Goal: Information Seeking & Learning: Check status

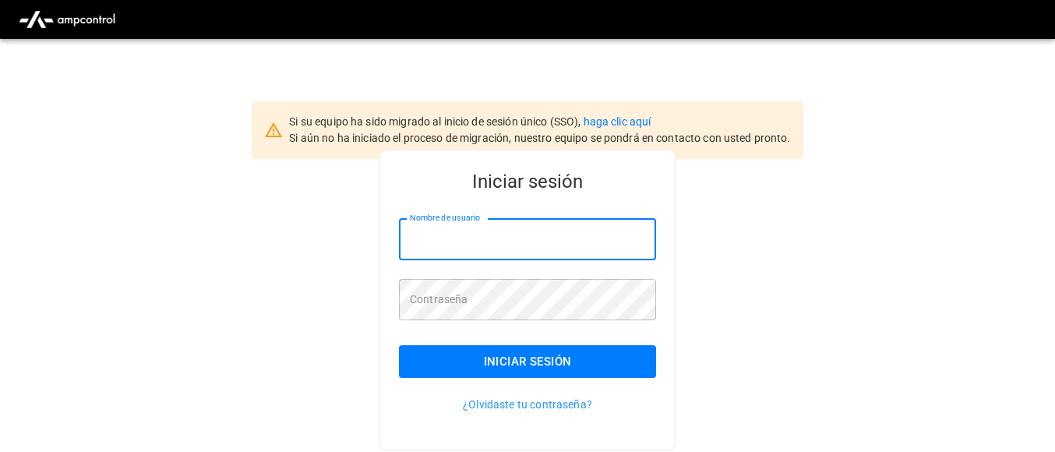
click at [441, 243] on input "Nombre de usuario" at bounding box center [527, 239] width 257 height 41
type input "**********"
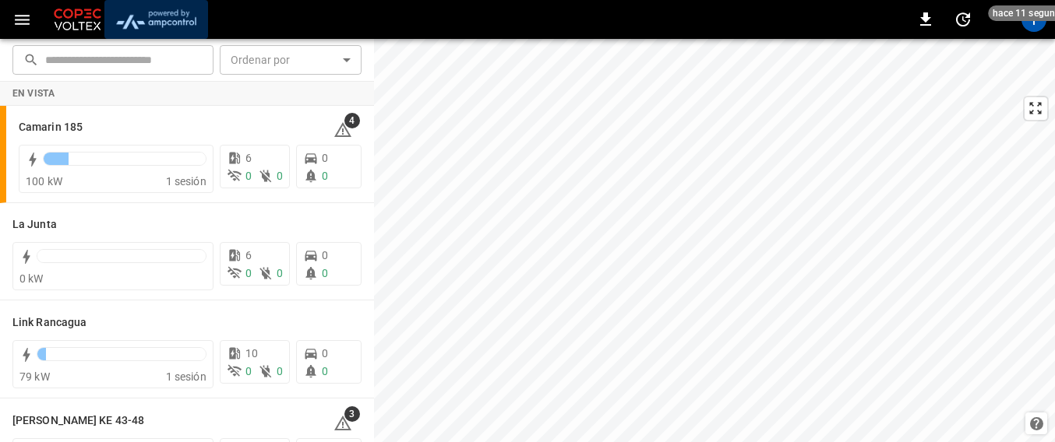
click at [140, 9] on img "menu" at bounding box center [156, 20] width 91 height 30
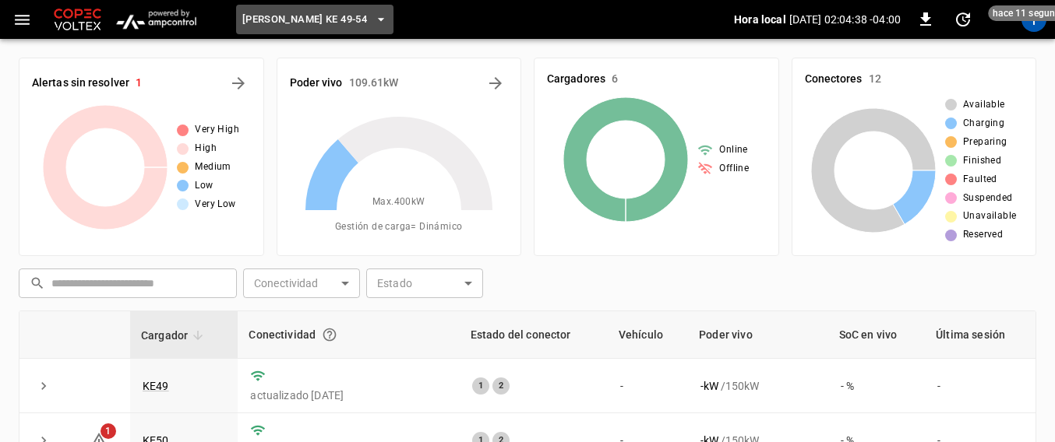
click at [373, 15] on icon "button" at bounding box center [381, 20] width 16 height 16
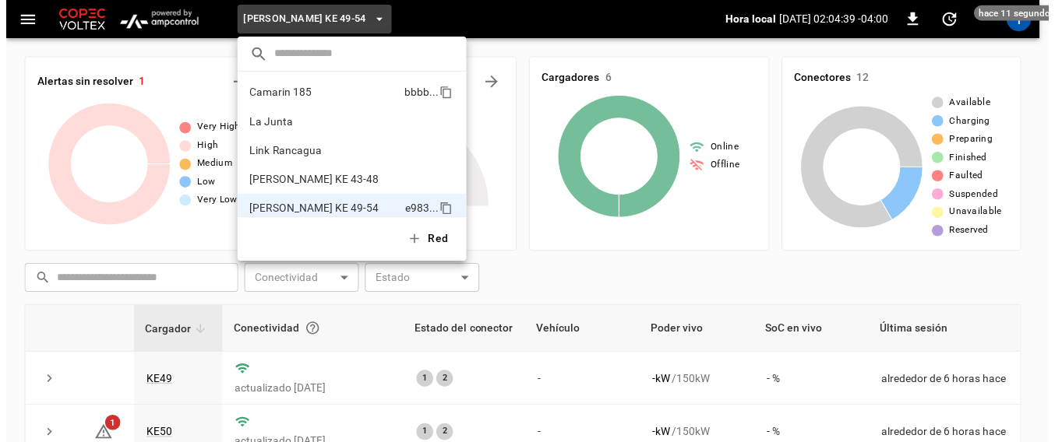
scroll to position [12, 0]
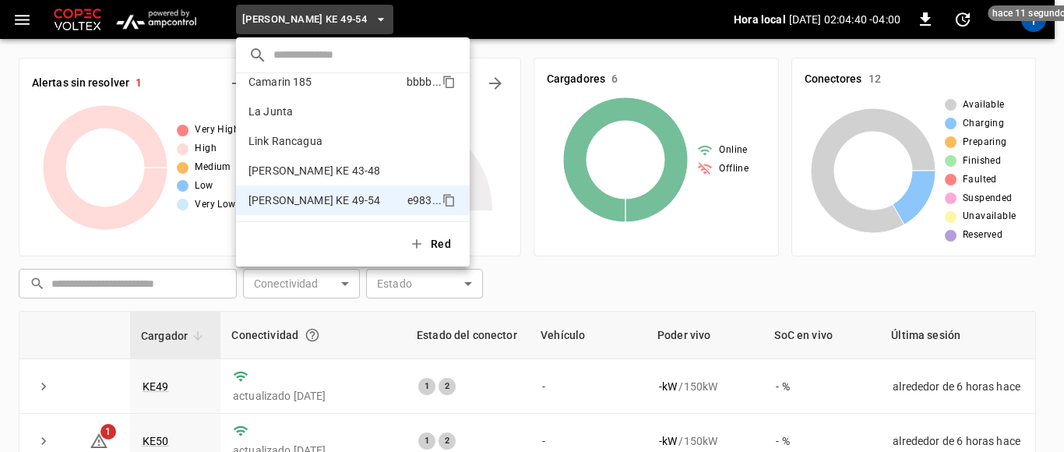
click at [356, 95] on li "Camarin 185 bbbb ..." at bounding box center [353, 82] width 234 height 30
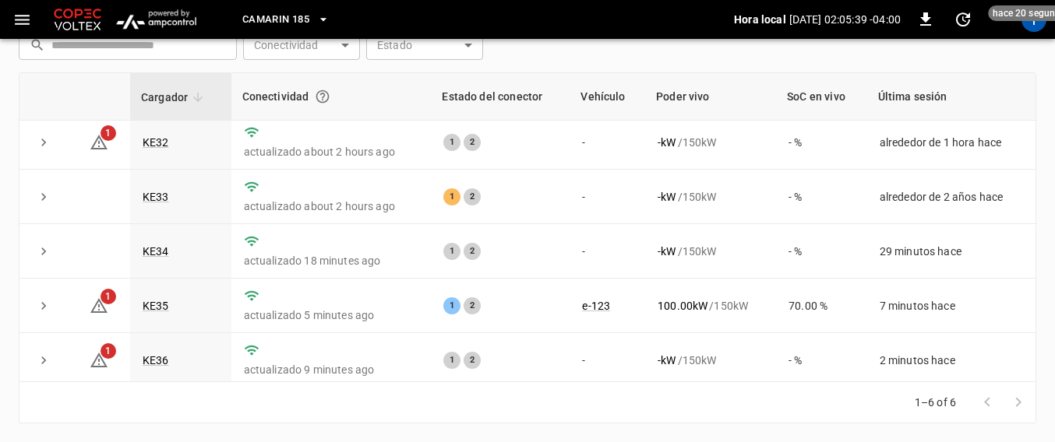
scroll to position [0, 0]
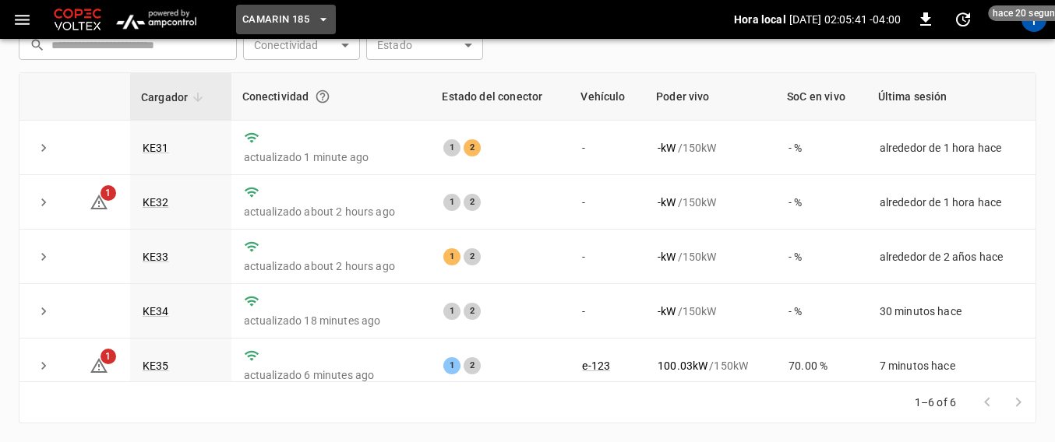
click at [321, 23] on icon "button" at bounding box center [323, 20] width 16 height 16
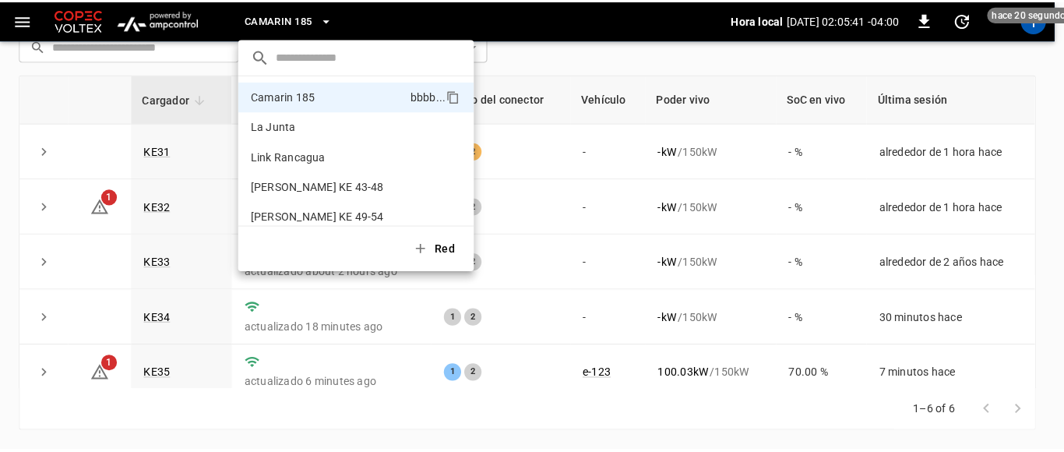
scroll to position [235, 0]
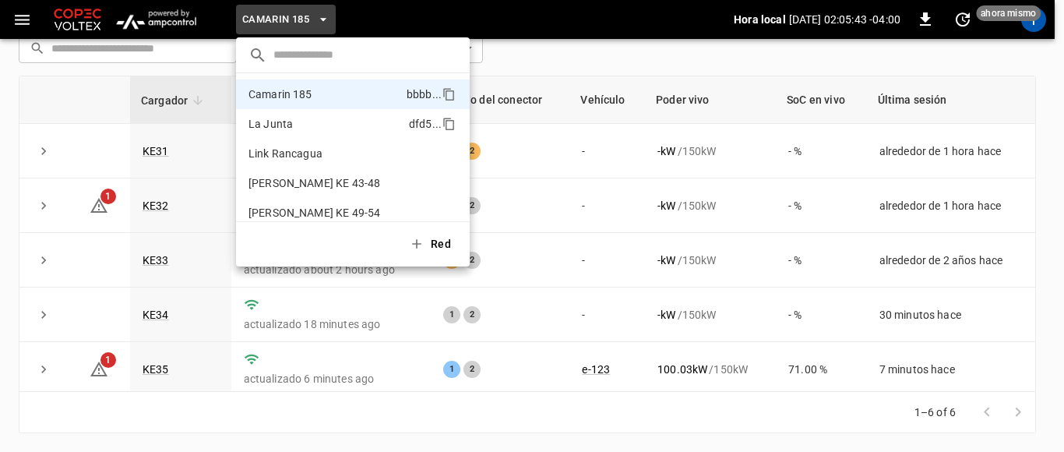
click at [298, 112] on li "La Junta dfd5 ..." at bounding box center [353, 124] width 234 height 30
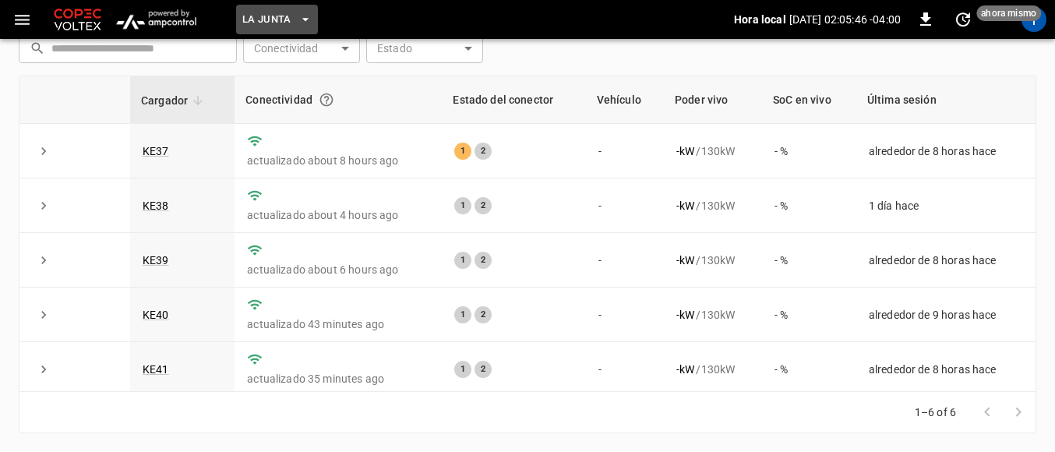
click at [301, 30] on button "La Junta" at bounding box center [277, 20] width 82 height 30
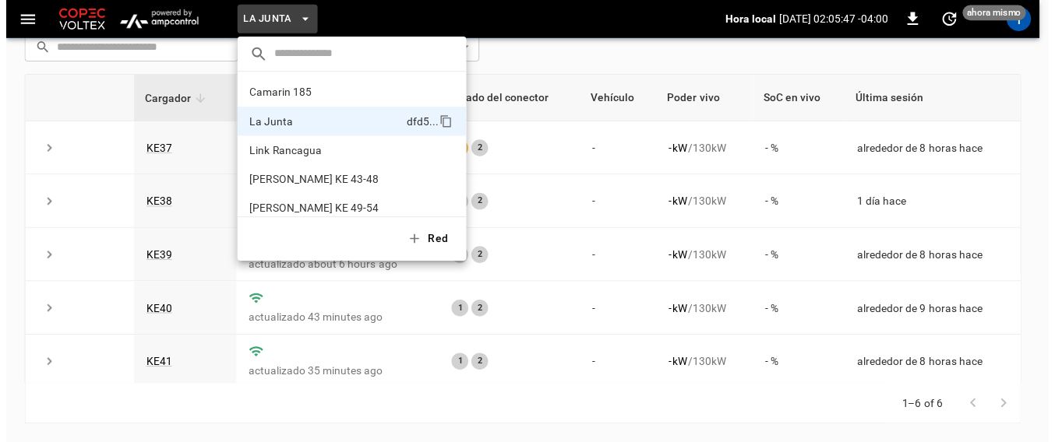
scroll to position [12, 0]
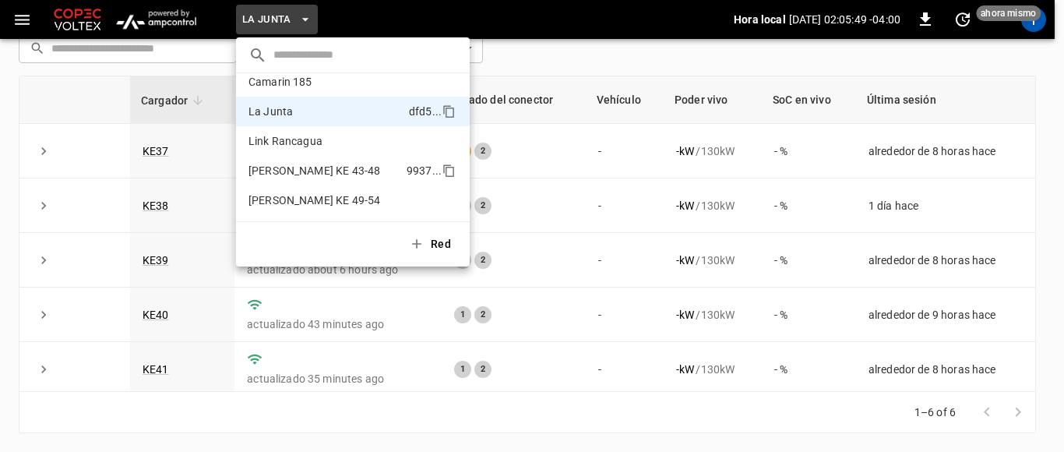
click at [291, 176] on p "[PERSON_NAME] KE 43-48" at bounding box center [314, 171] width 132 height 16
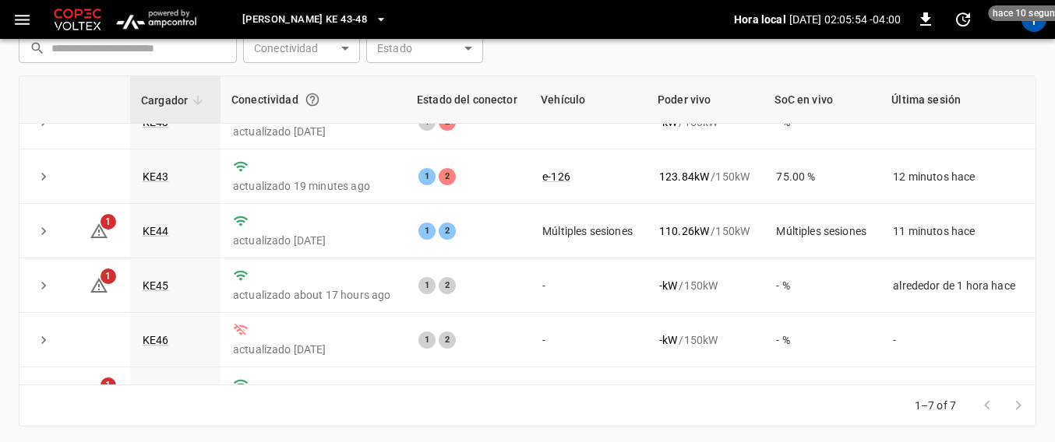
scroll to position [37, 0]
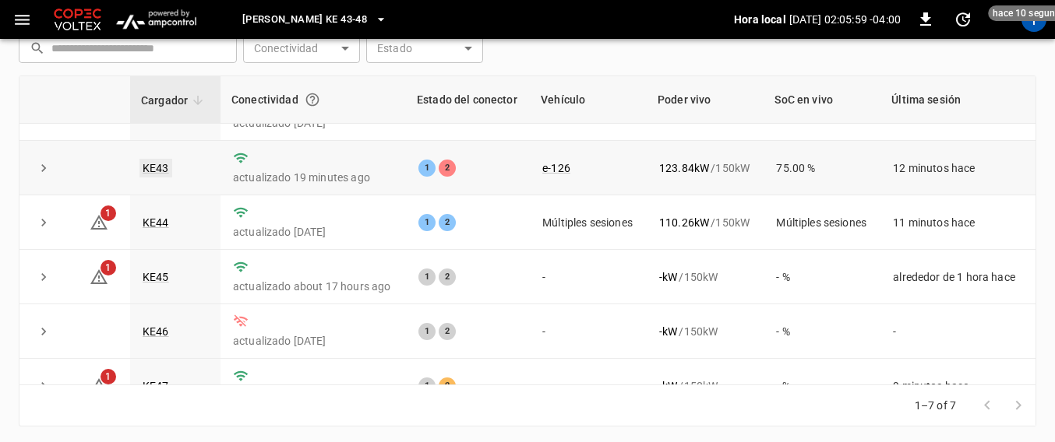
click at [162, 174] on link "KE43" at bounding box center [155, 168] width 33 height 19
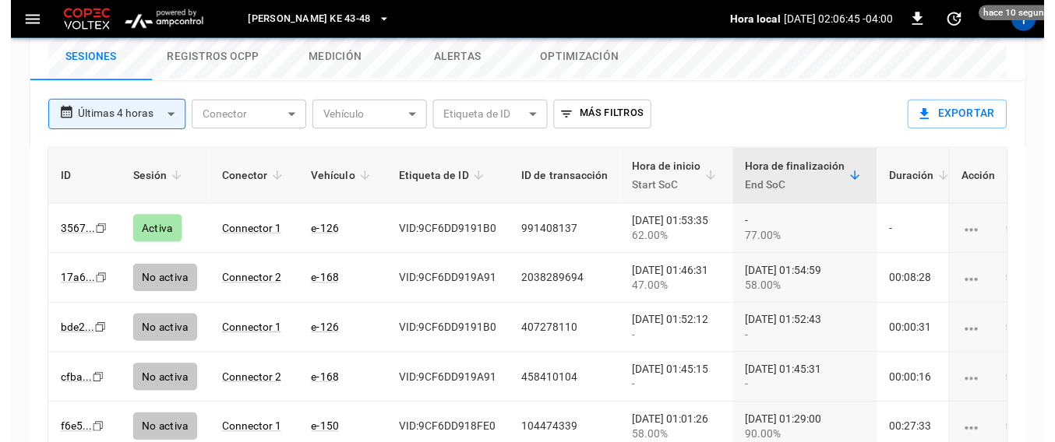
scroll to position [855, 0]
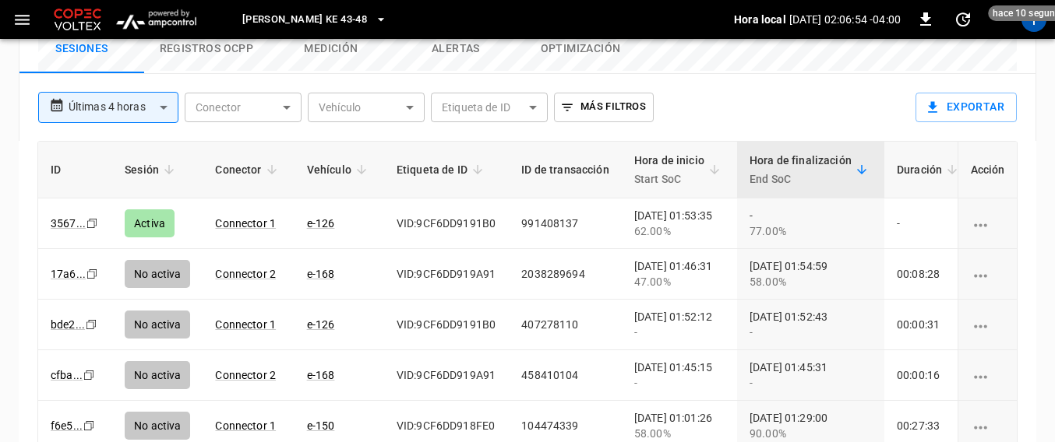
click at [373, 21] on icon "button" at bounding box center [381, 20] width 16 height 16
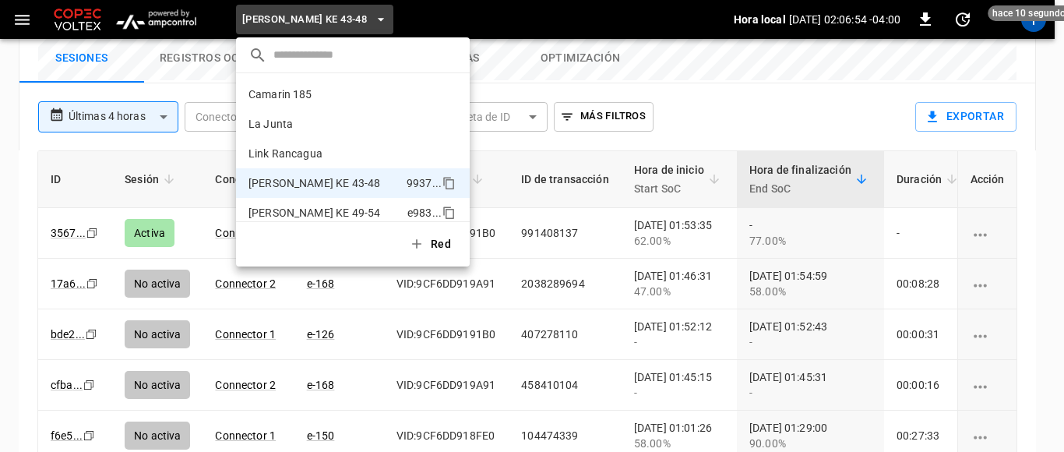
scroll to position [12, 0]
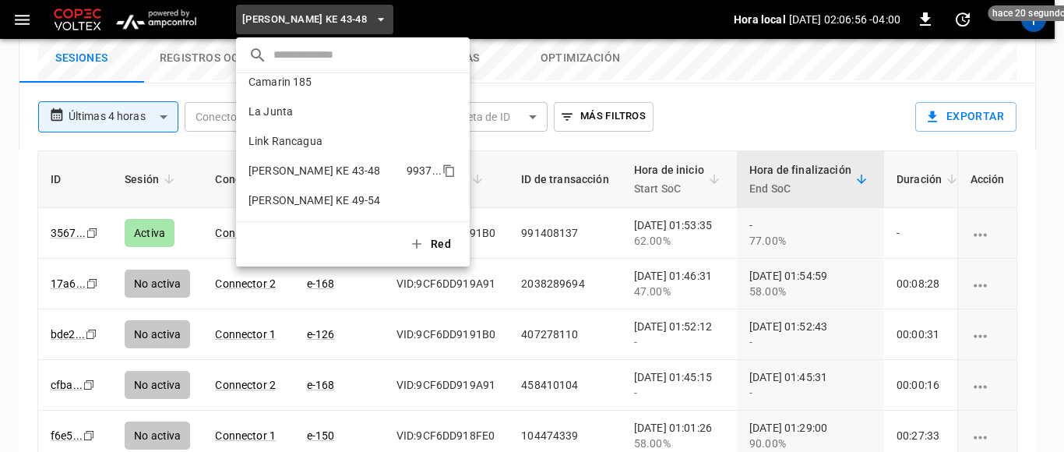
click at [326, 174] on p "[PERSON_NAME] KE 43-48" at bounding box center [314, 171] width 132 height 16
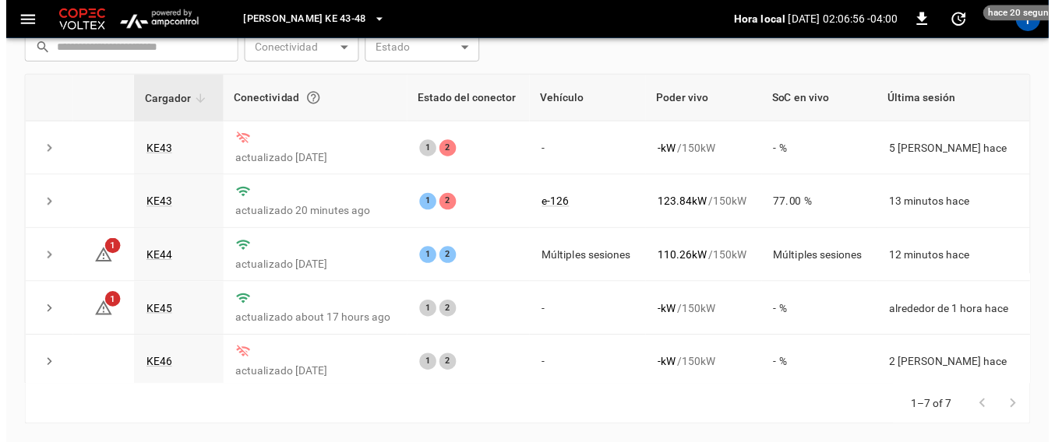
scroll to position [235, 0]
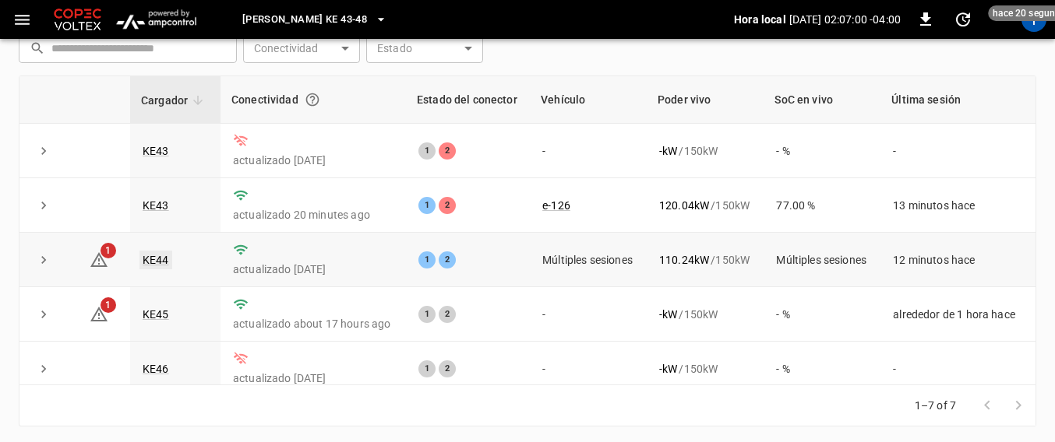
click at [166, 266] on link "KE44" at bounding box center [155, 260] width 33 height 19
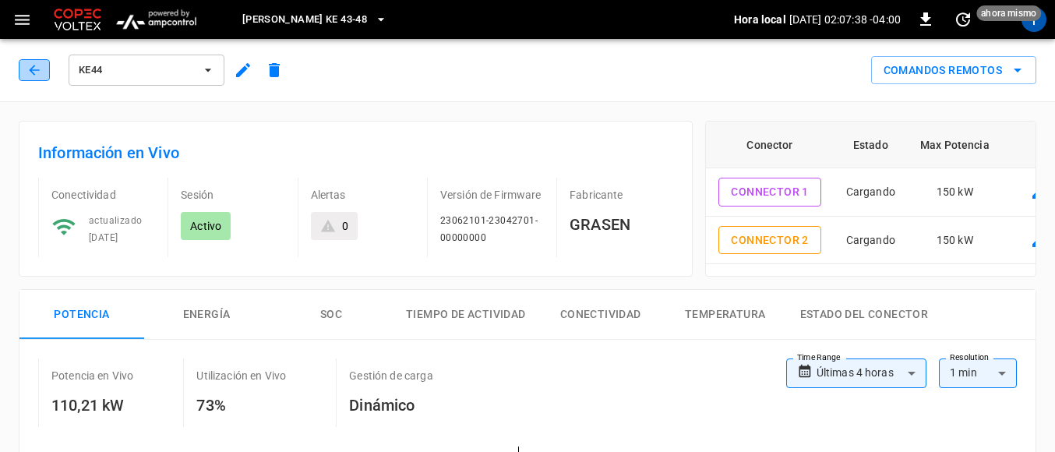
click at [33, 79] on button "button" at bounding box center [34, 70] width 31 height 22
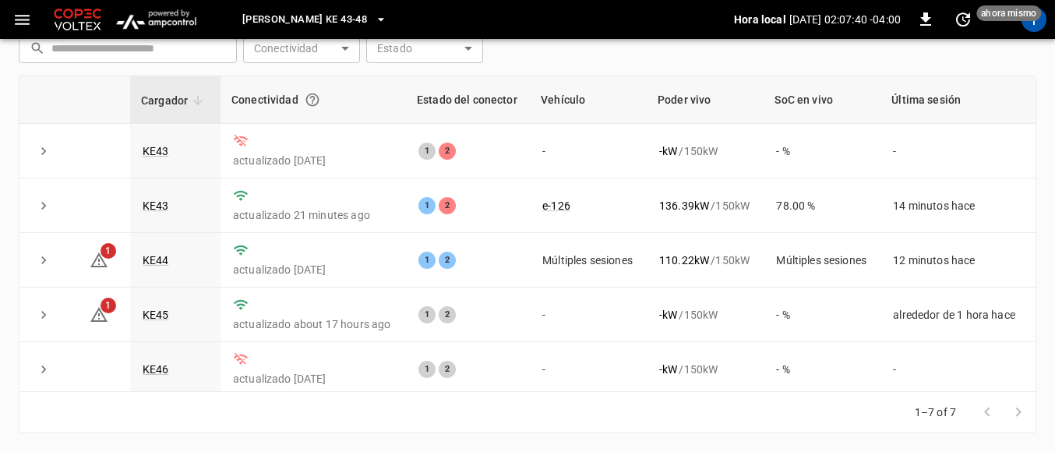
scroll to position [124, 0]
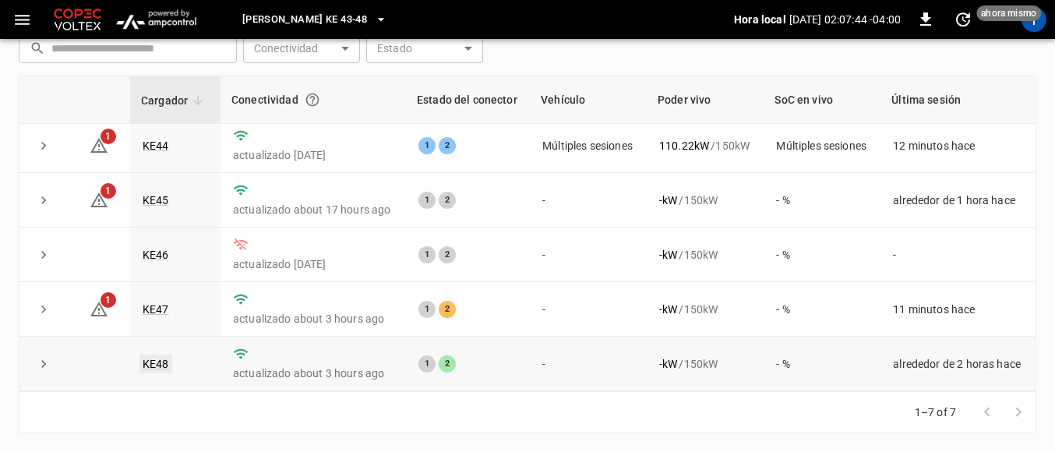
click at [150, 354] on link "KE48" at bounding box center [155, 363] width 33 height 19
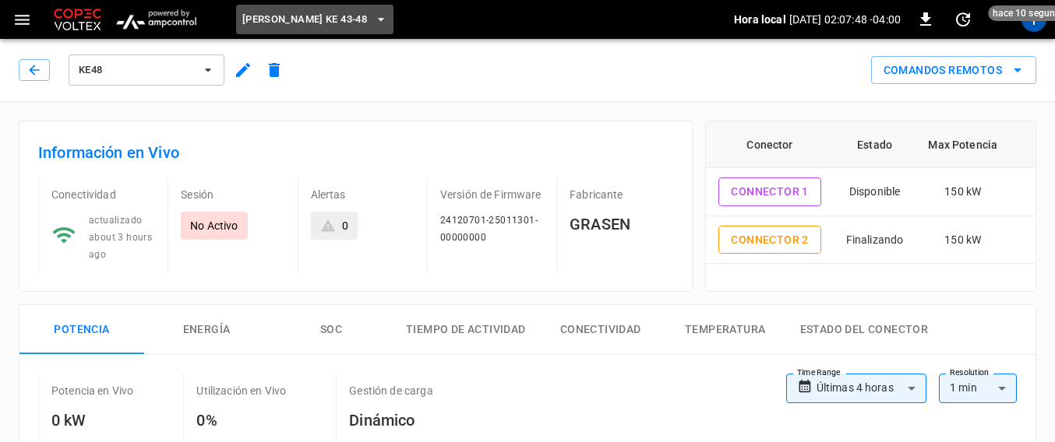
click at [373, 14] on icon "button" at bounding box center [381, 20] width 16 height 16
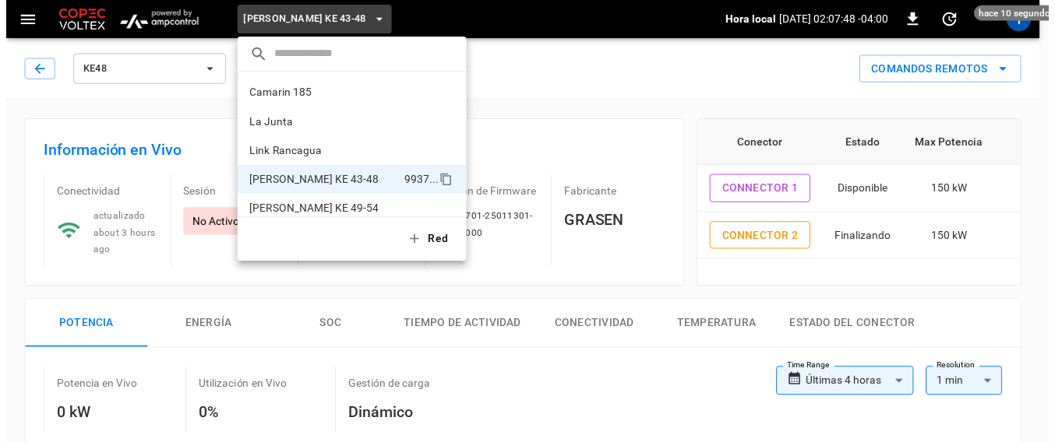
scroll to position [12, 0]
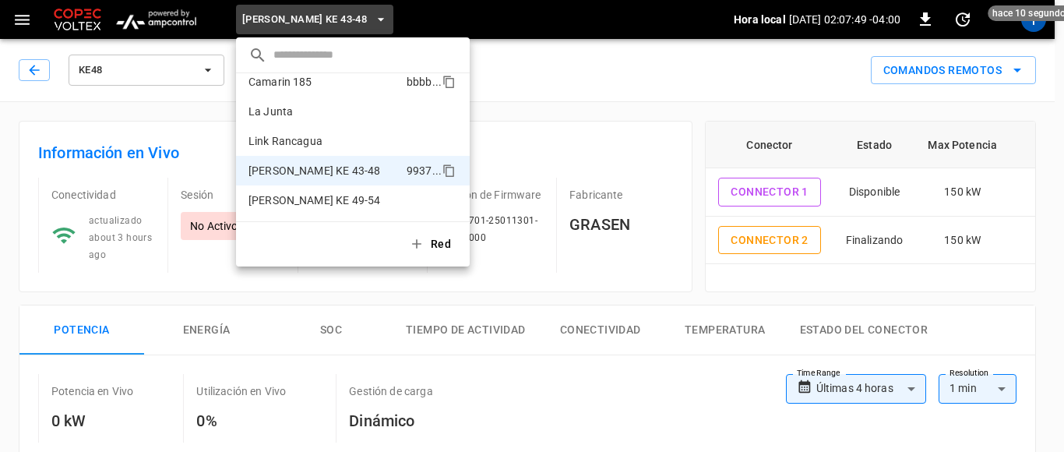
click at [318, 84] on li "Camarin 185 bbbb ..." at bounding box center [353, 82] width 234 height 30
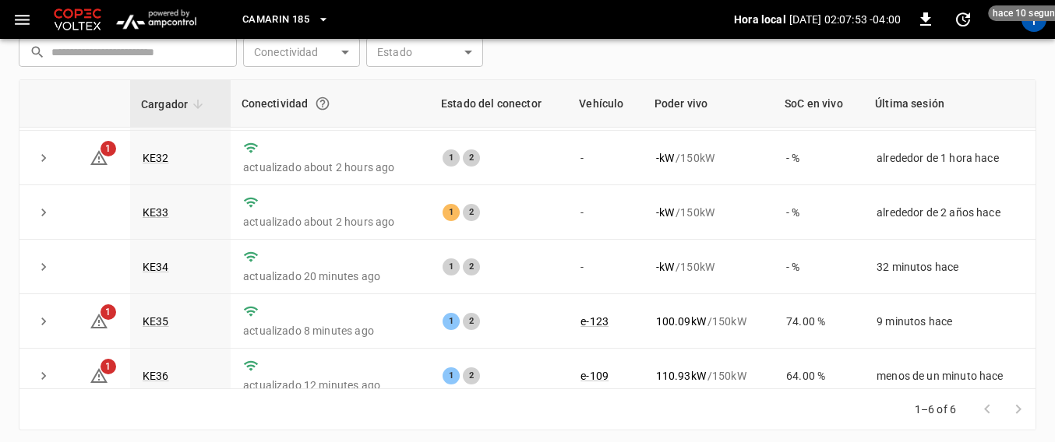
scroll to position [60, 0]
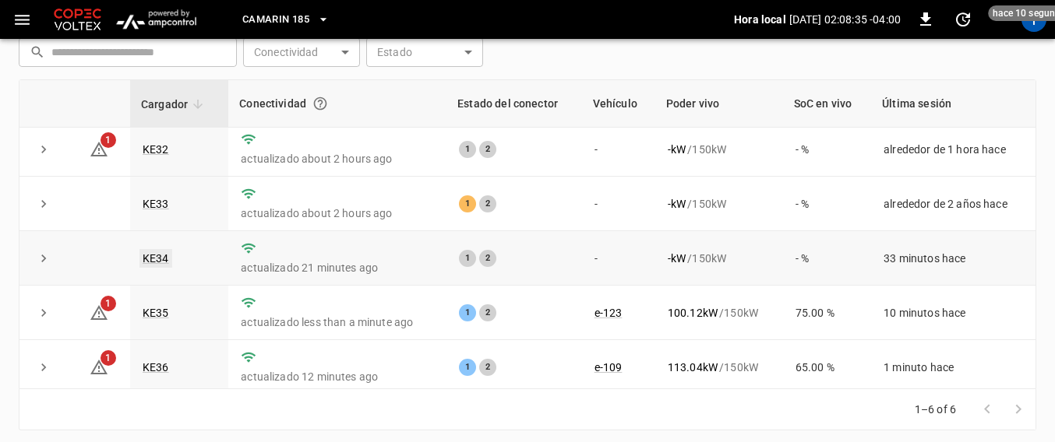
click at [160, 263] on link "KE34" at bounding box center [155, 258] width 33 height 19
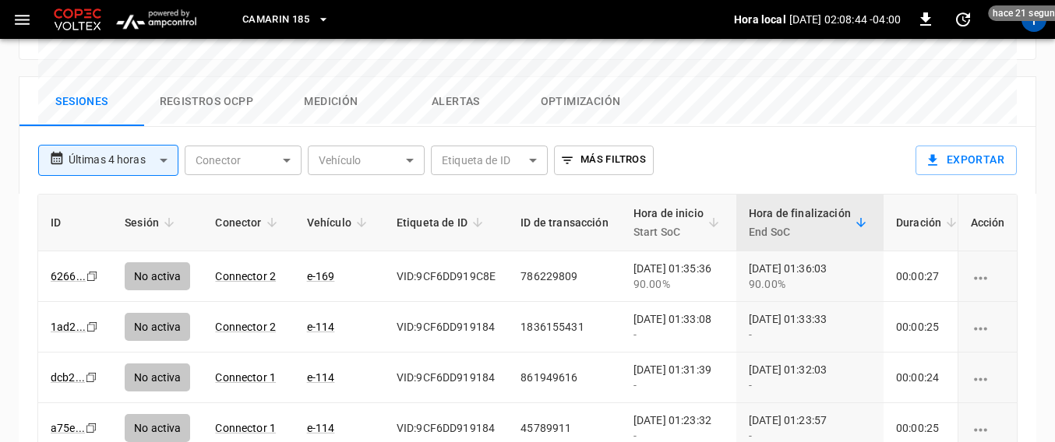
scroll to position [407, 0]
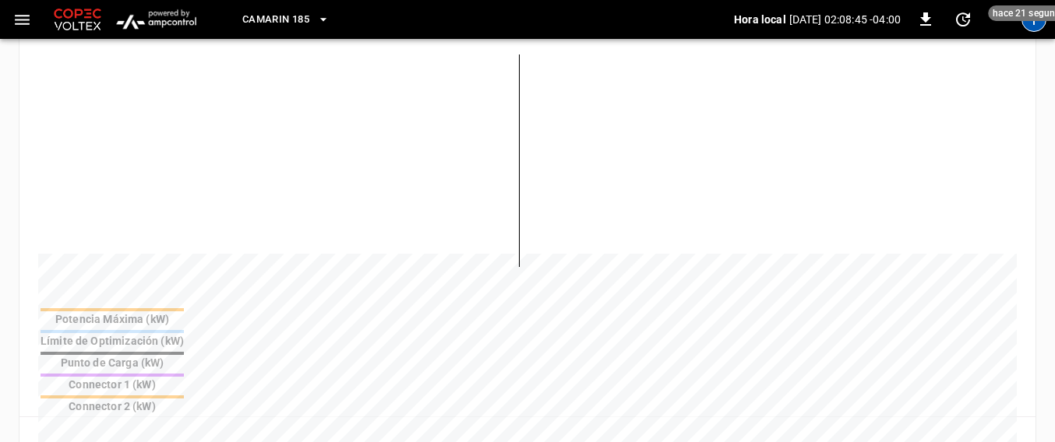
click at [1037, 29] on div "T" at bounding box center [1033, 19] width 25 height 25
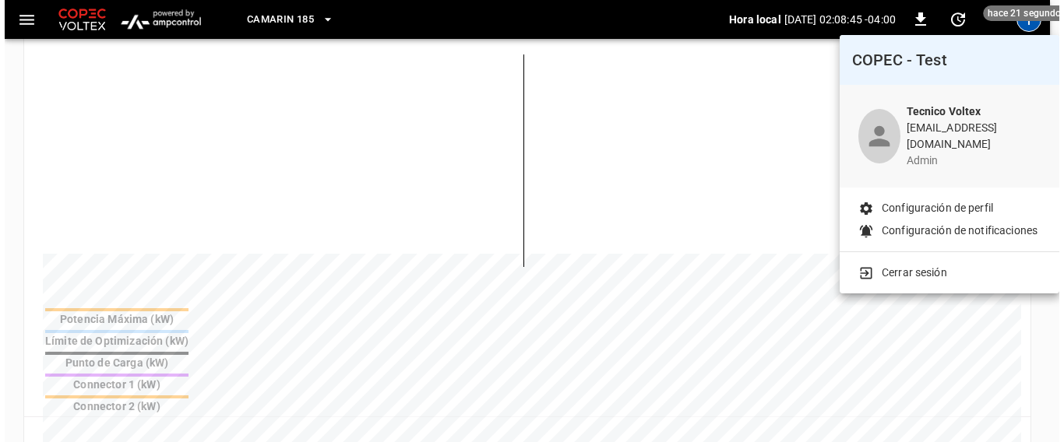
scroll to position [0, 0]
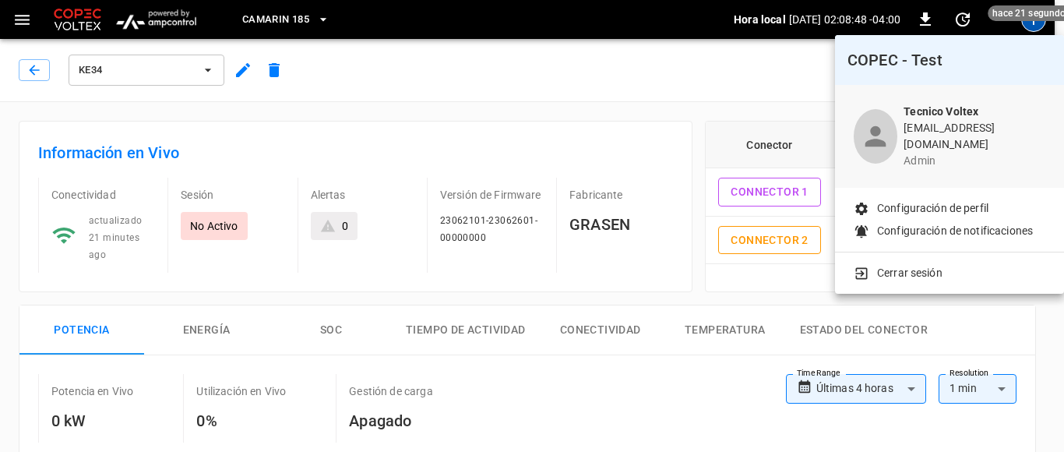
click at [897, 265] on p "Cerrar sesión" at bounding box center [909, 273] width 65 height 16
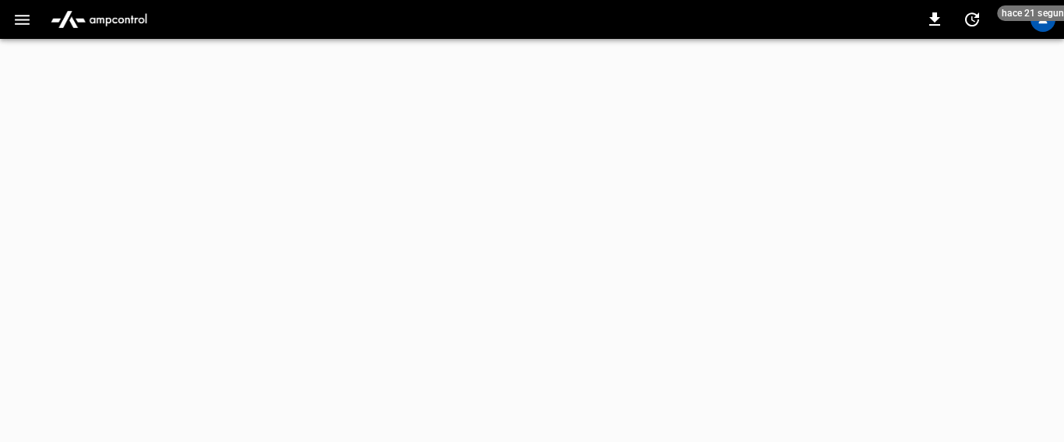
click at [897, 39] on html "0 hace 21 segundos Actualizar ahora Actualizar cada 5 sec Actualizar cada 30 se…" at bounding box center [532, 19] width 1064 height 39
